Goal: Task Accomplishment & Management: Manage account settings

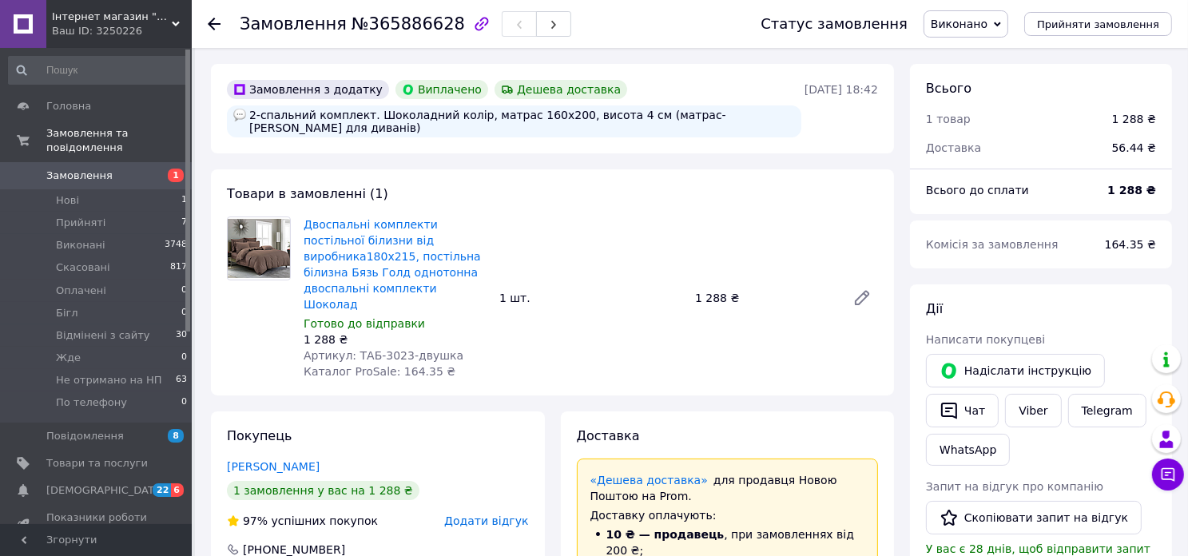
scroll to position [118, 0]
click at [81, 169] on span "Замовлення" at bounding box center [79, 176] width 66 height 14
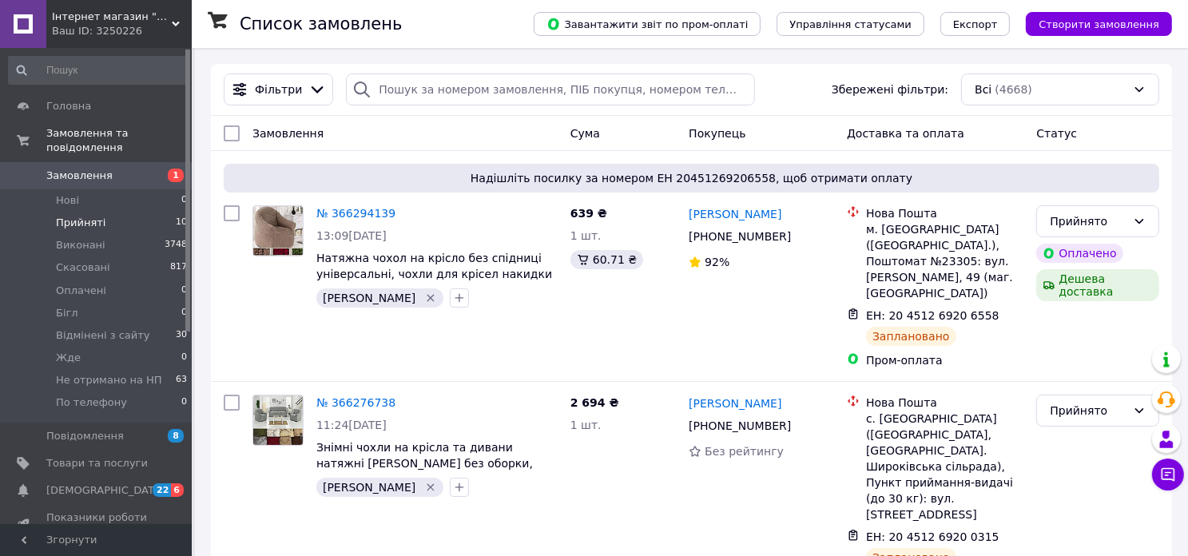
click at [89, 216] on span "Прийняті" at bounding box center [81, 223] width 50 height 14
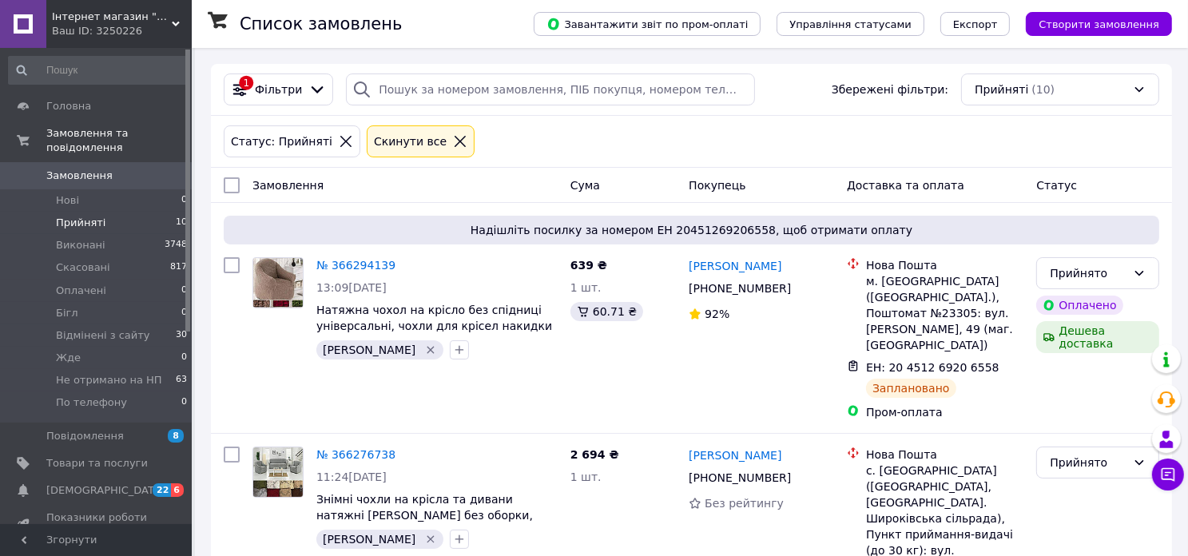
click at [111, 18] on span "Інтернет магазин "Від і дО"" at bounding box center [112, 17] width 120 height 14
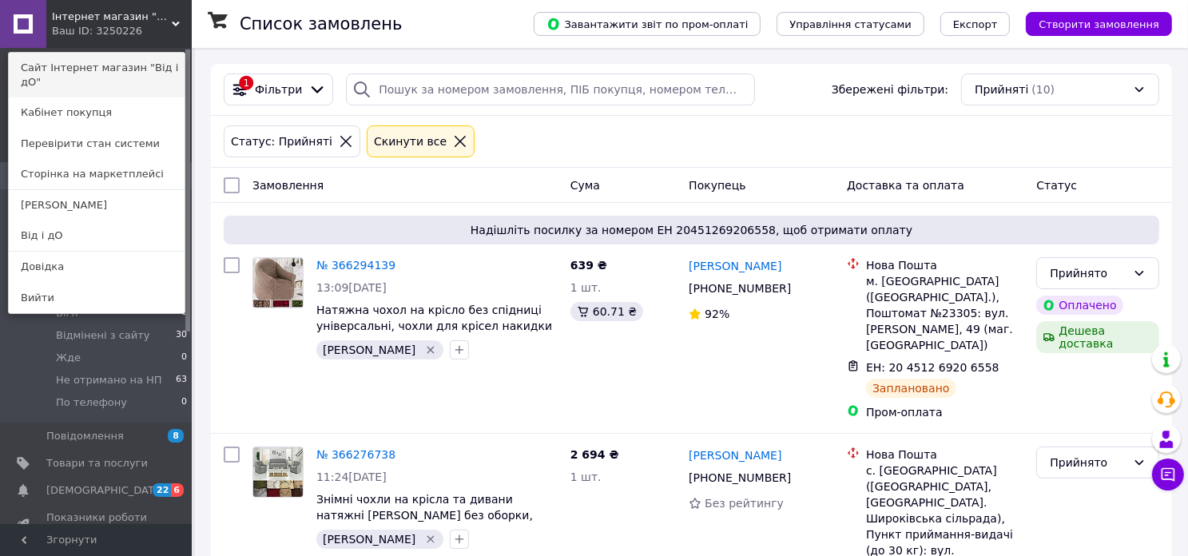
click at [90, 63] on link "Сайт Інтернет магазин "Від і дО"" at bounding box center [97, 75] width 176 height 45
